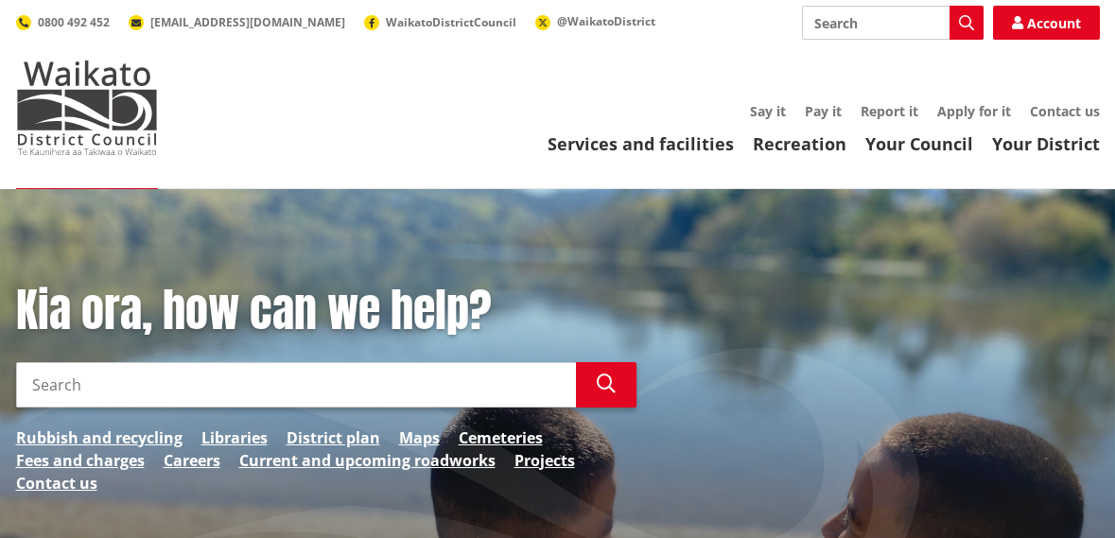
click at [97, 385] on input "Search" at bounding box center [296, 384] width 560 height 45
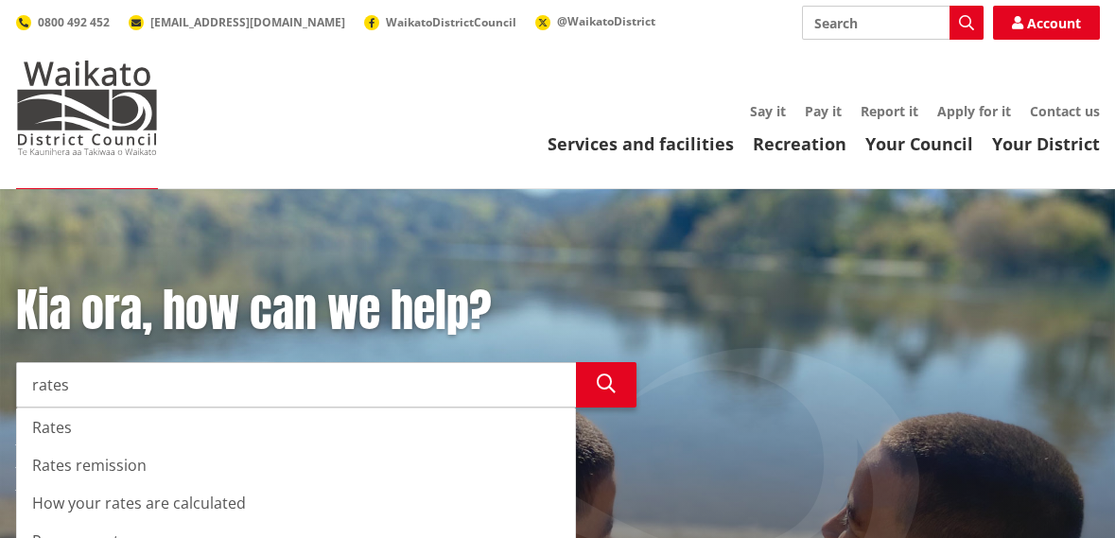
type input "rates"
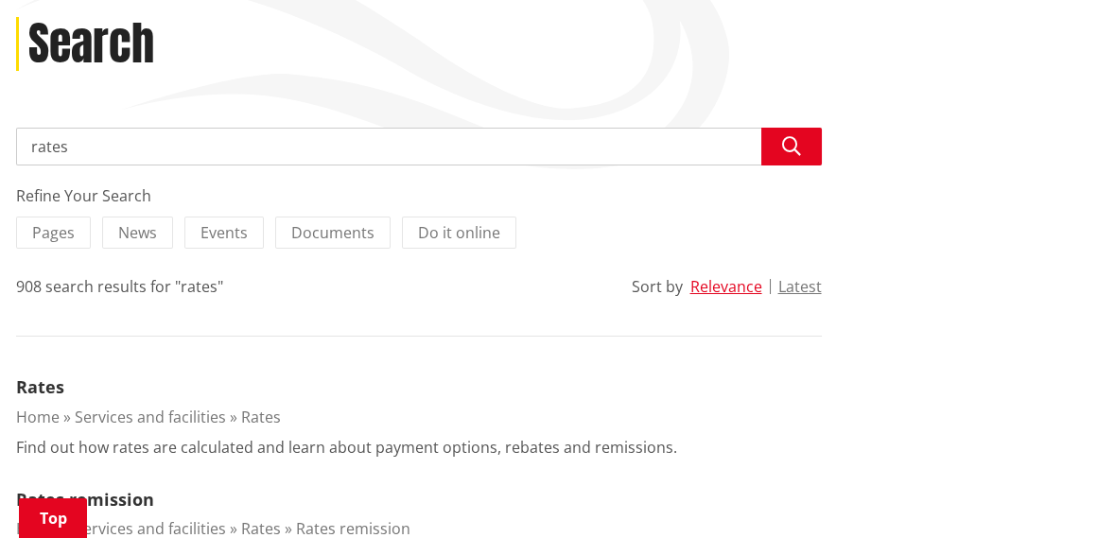
scroll to position [260, 0]
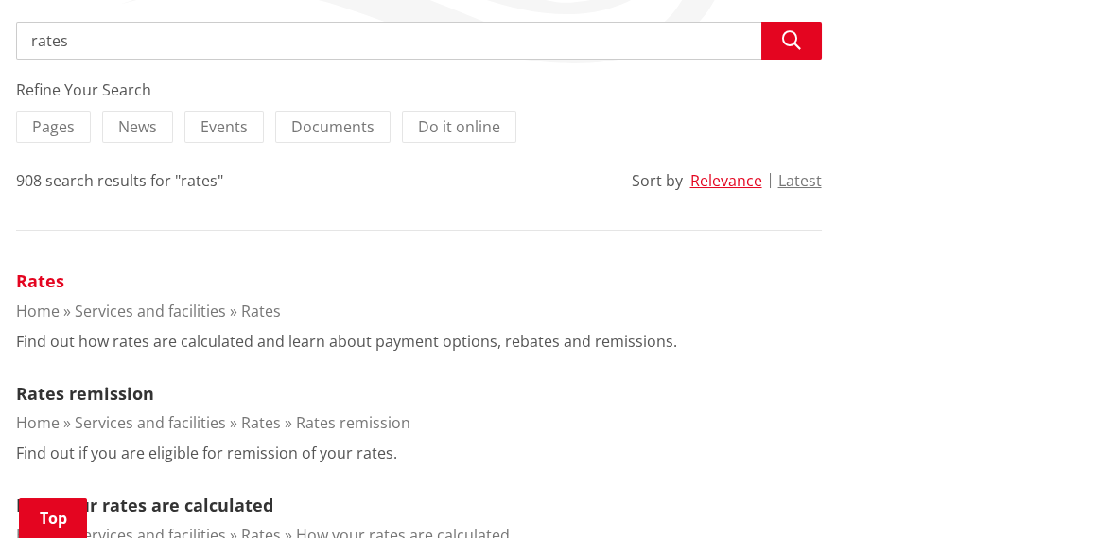
click at [26, 280] on link "Rates" at bounding box center [40, 280] width 48 height 23
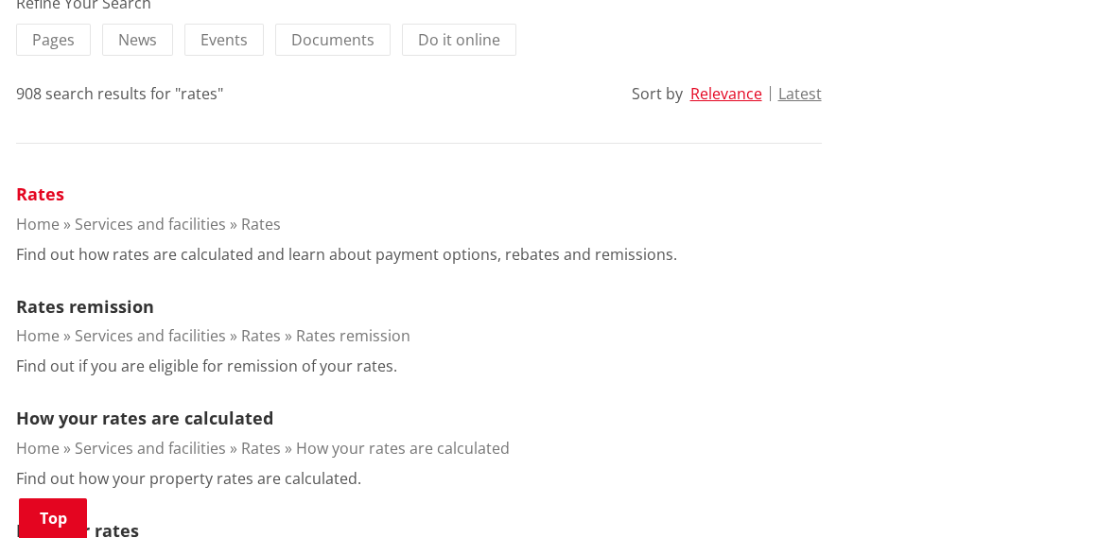
scroll to position [451, 0]
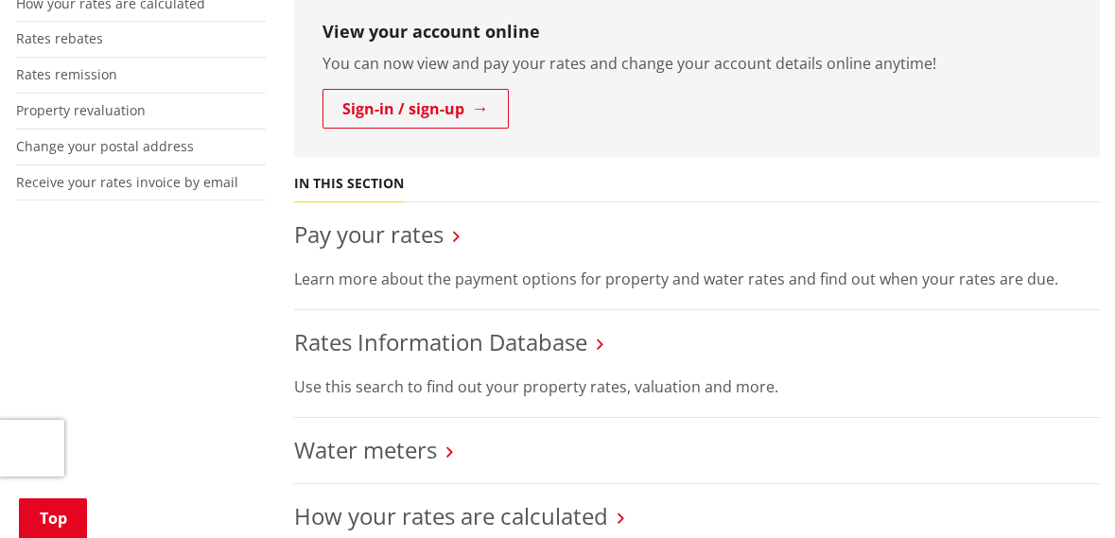
scroll to position [542, 0]
click at [600, 349] on icon at bounding box center [600, 342] width 7 height 17
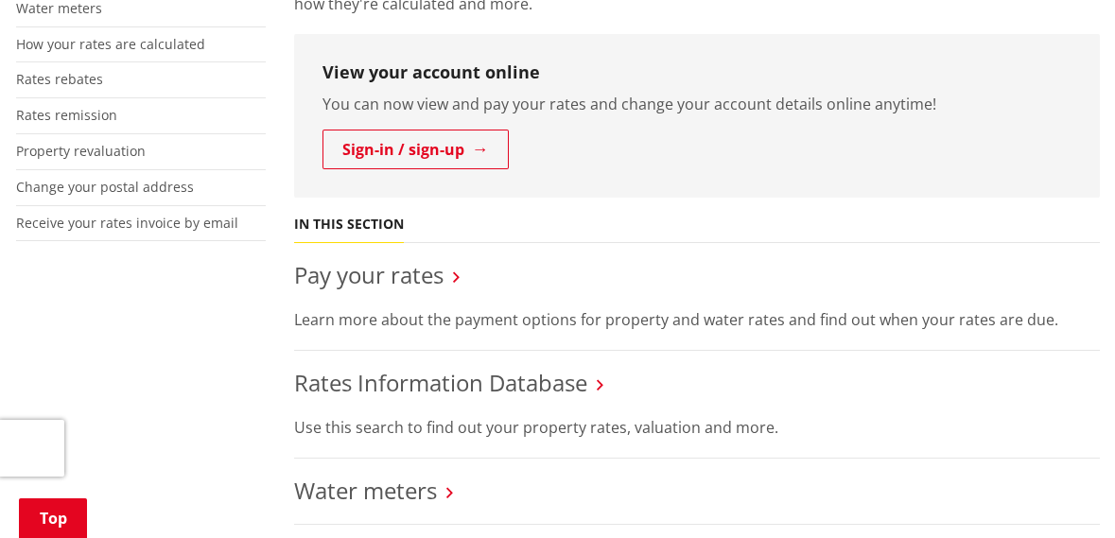
scroll to position [497, 0]
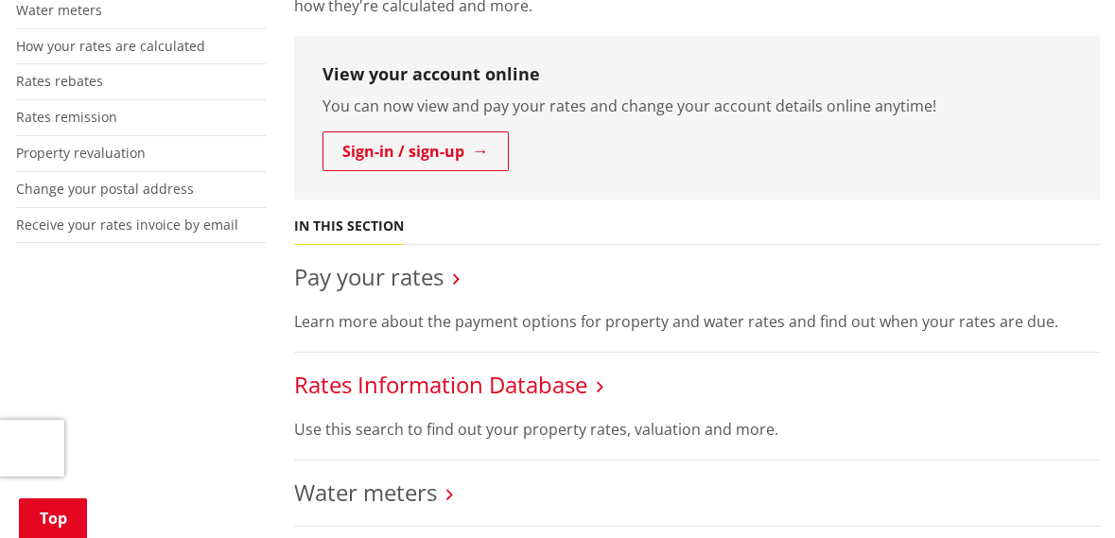
click at [337, 387] on link "Rates Information Database" at bounding box center [440, 384] width 293 height 31
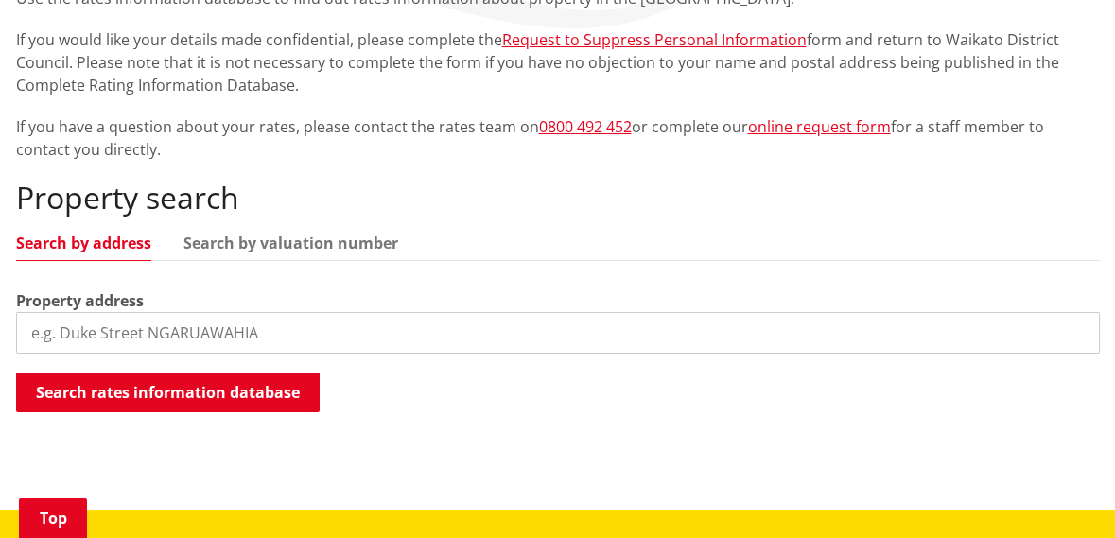
scroll to position [396, 0]
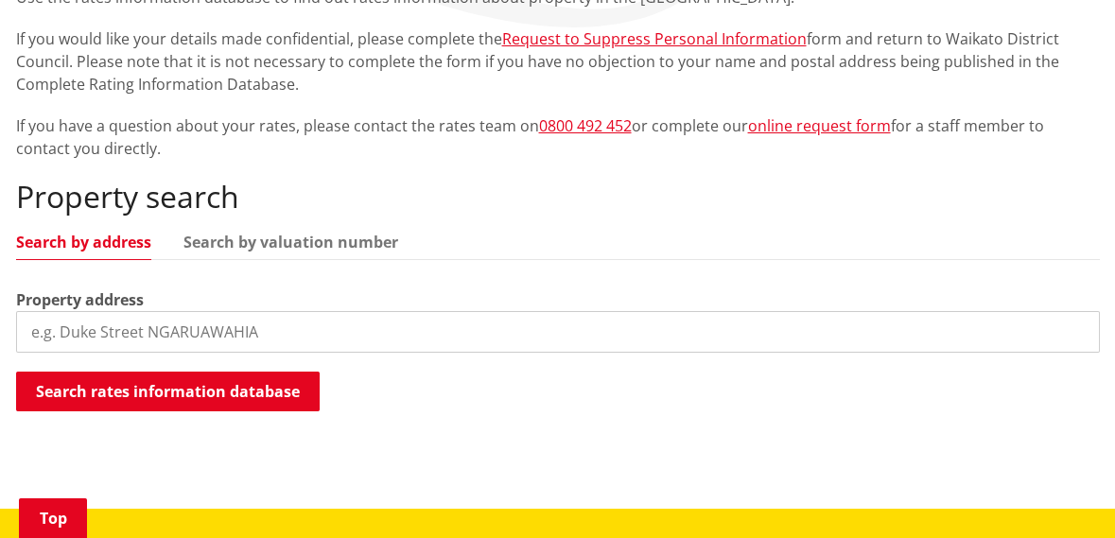
click at [104, 335] on input "search" at bounding box center [558, 332] width 1084 height 42
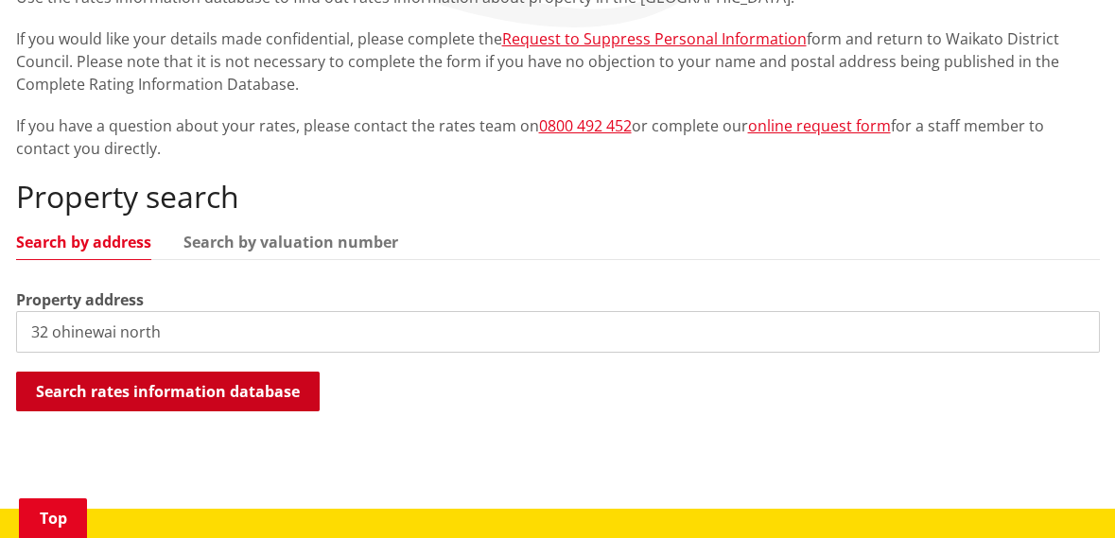
type input "32 ohinewai north"
click at [45, 393] on button "Search rates information database" at bounding box center [168, 392] width 304 height 40
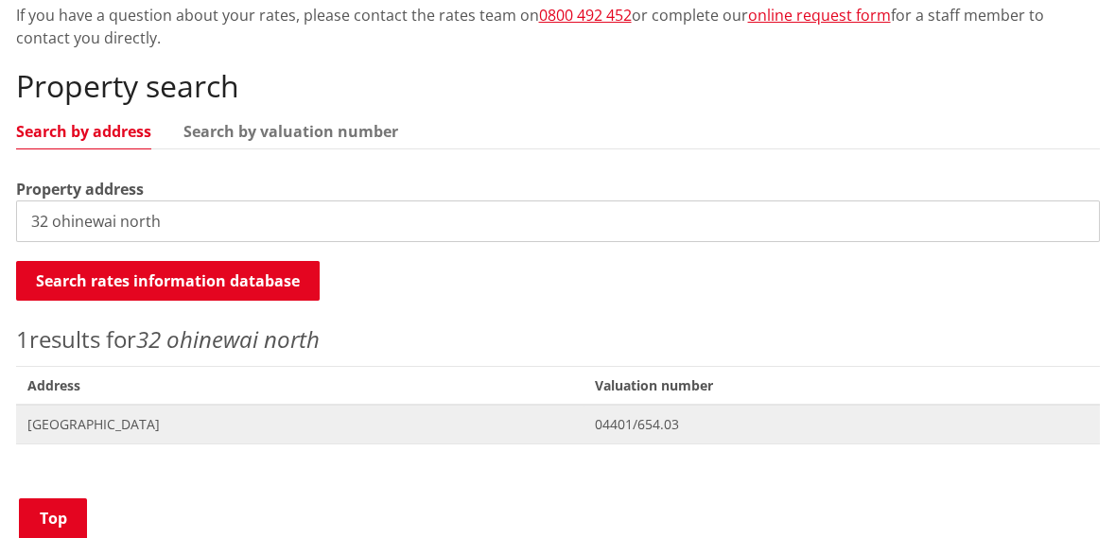
click at [54, 426] on span "32 Ohinewai North Road OHINEWAI" at bounding box center [299, 424] width 545 height 19
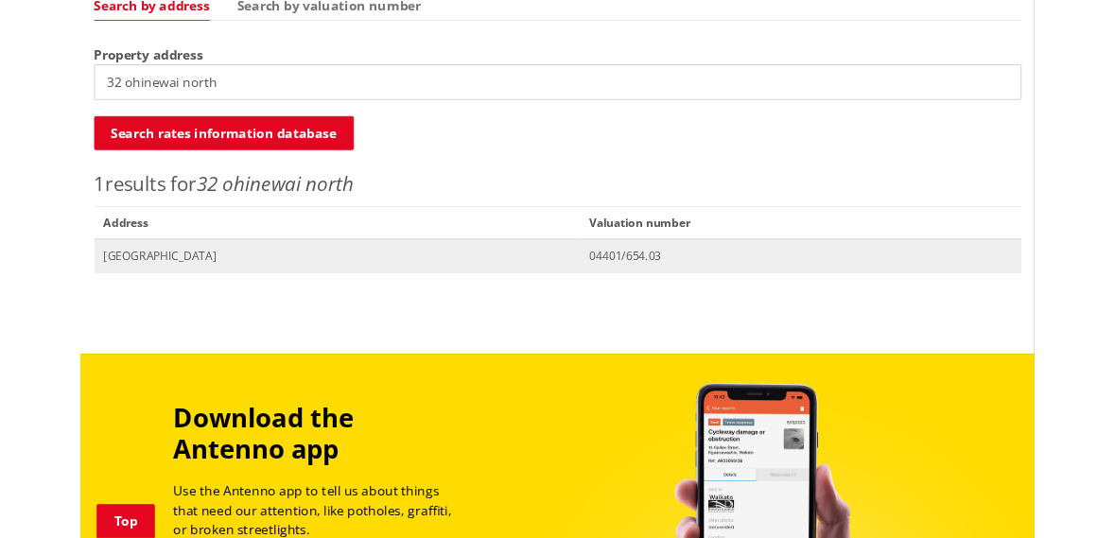
scroll to position [688, 0]
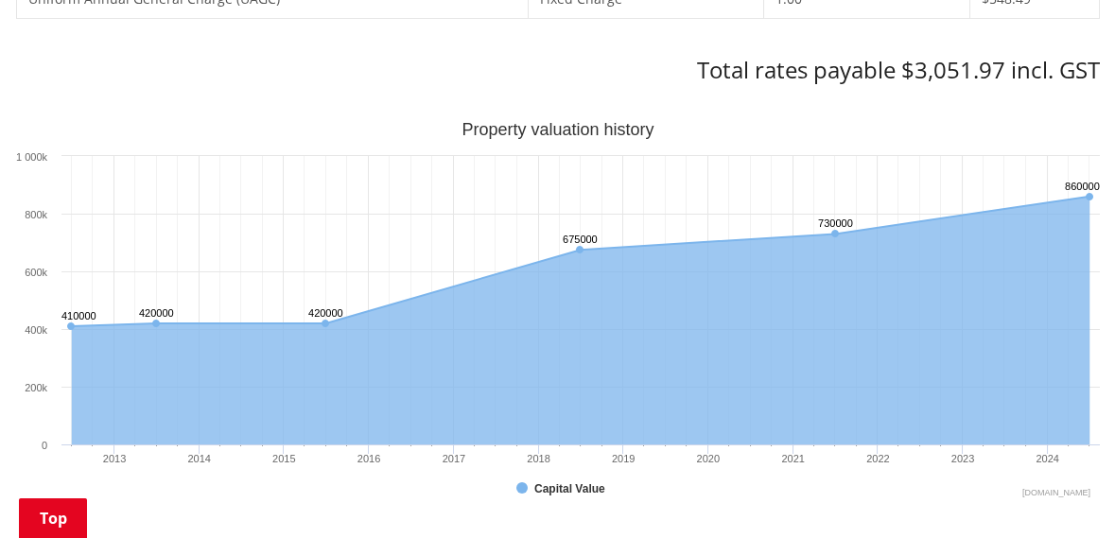
scroll to position [1063, 0]
